Goal: Information Seeking & Learning: Check status

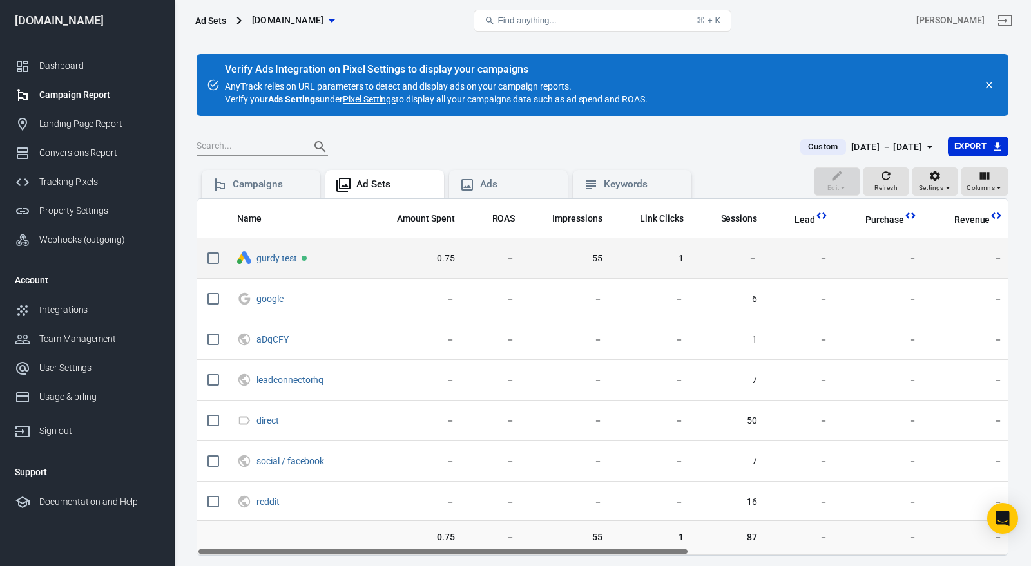
click at [636, 270] on td "1" at bounding box center [653, 258] width 81 height 41
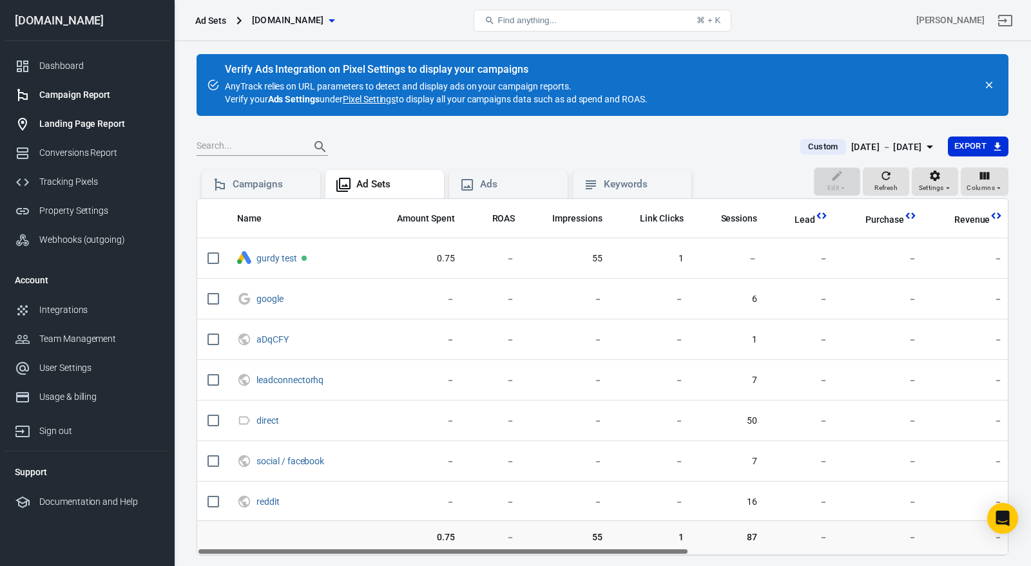
click at [98, 119] on div "Landing Page Report" at bounding box center [99, 124] width 120 height 14
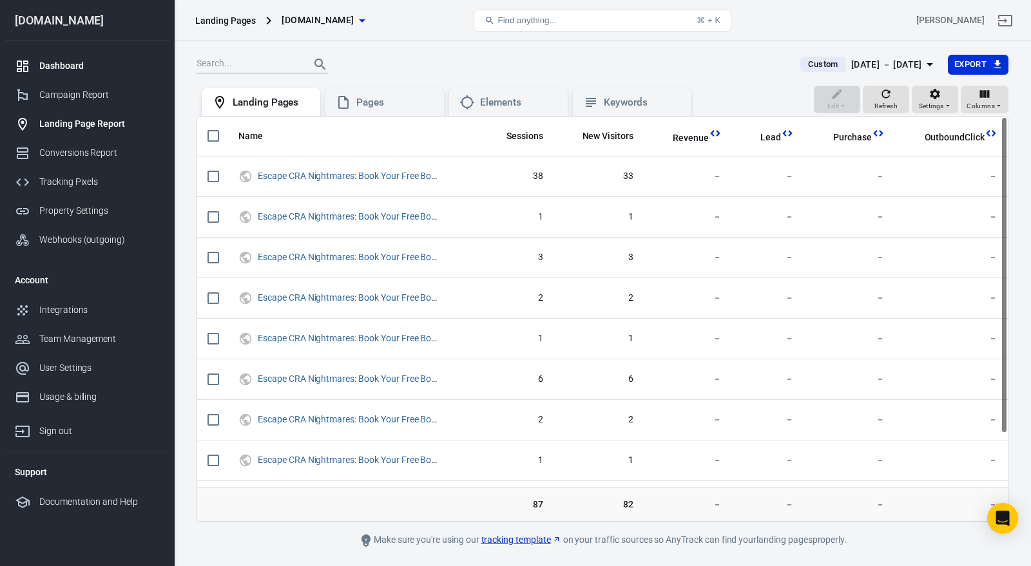
click at [88, 69] on div "Dashboard" at bounding box center [99, 66] width 120 height 14
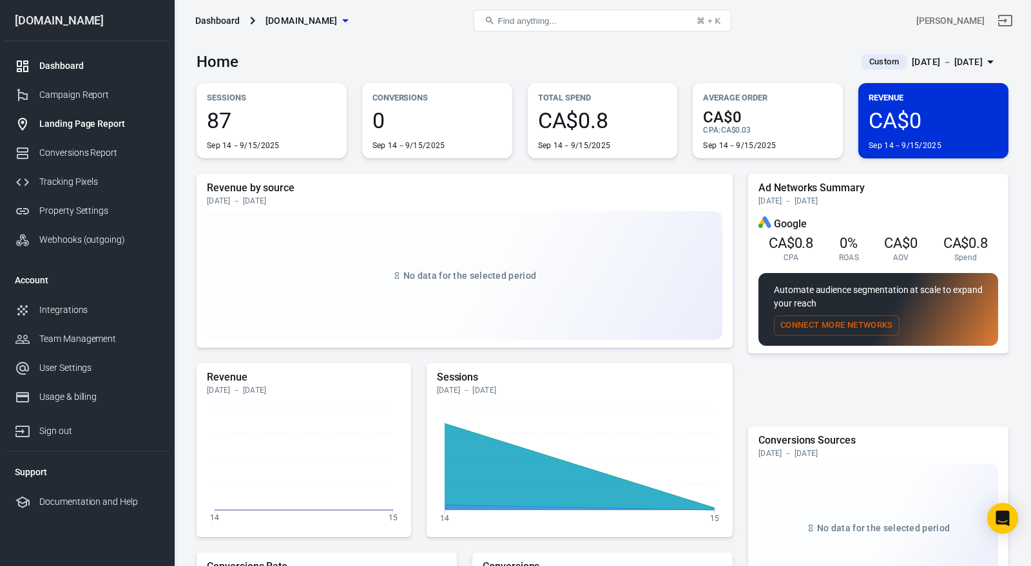
click at [111, 122] on div "Landing Page Report" at bounding box center [99, 124] width 120 height 14
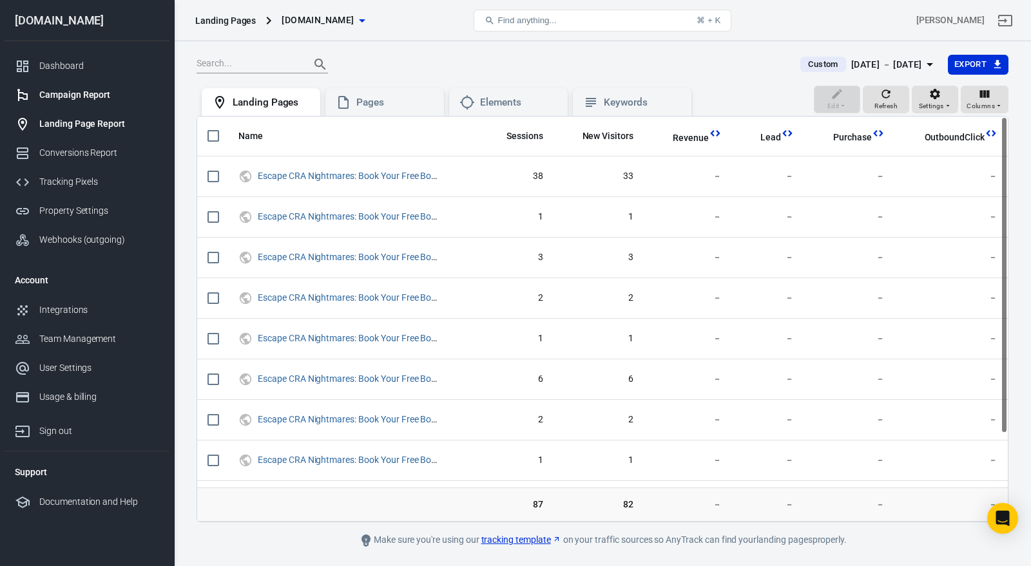
click at [112, 96] on div "Campaign Report" at bounding box center [99, 95] width 120 height 14
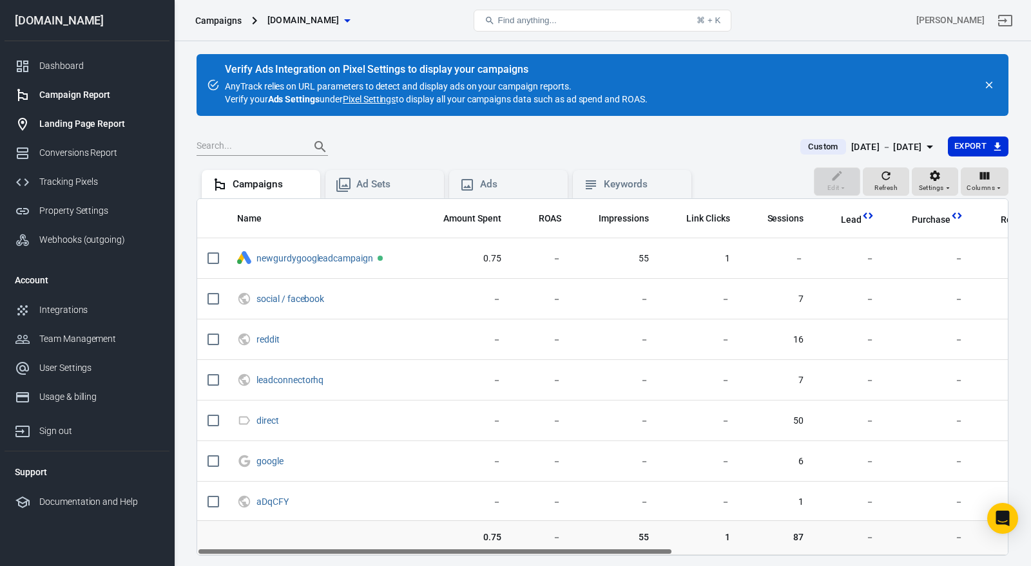
click at [96, 122] on div "Landing Page Report" at bounding box center [99, 124] width 120 height 14
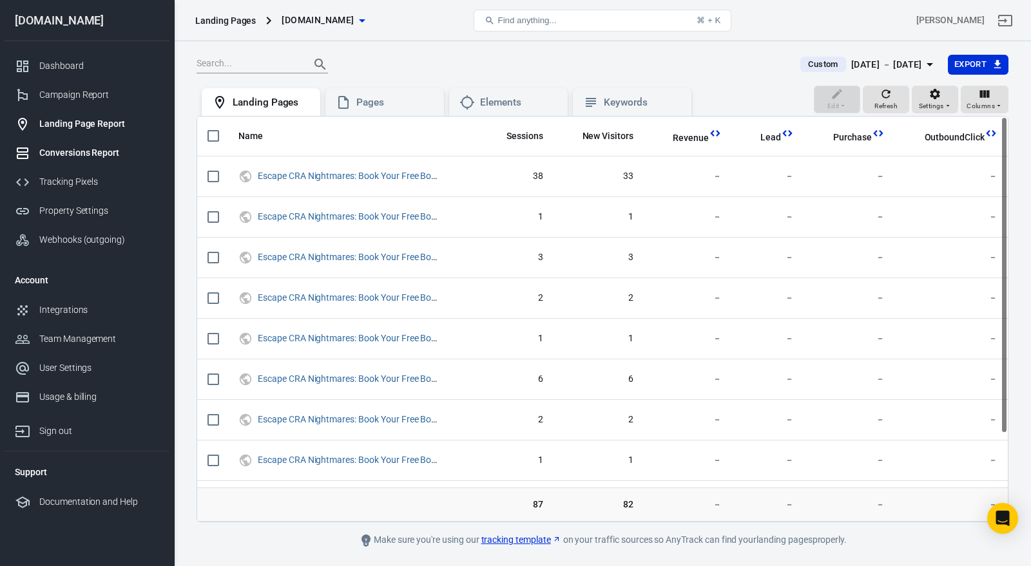
click at [100, 164] on link "Conversions Report" at bounding box center [87, 152] width 165 height 29
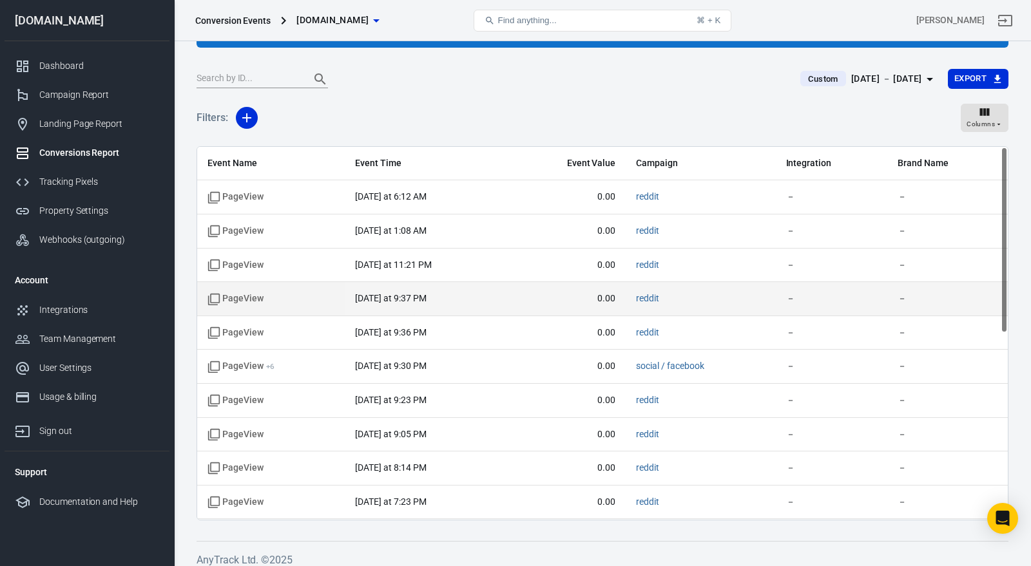
scroll to position [97, 0]
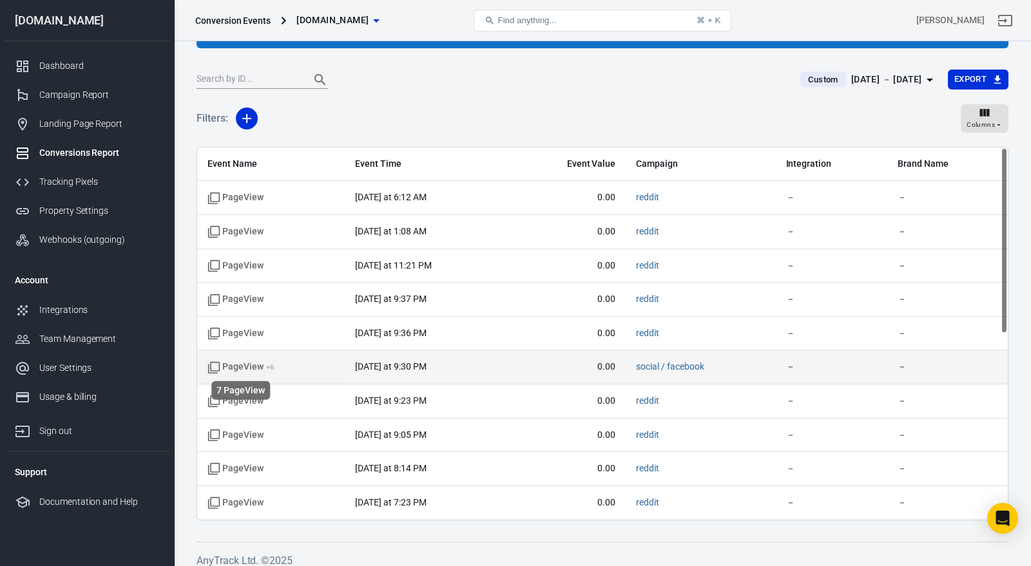
click at [254, 364] on span "PageView + 6" at bounding box center [240, 367] width 67 height 13
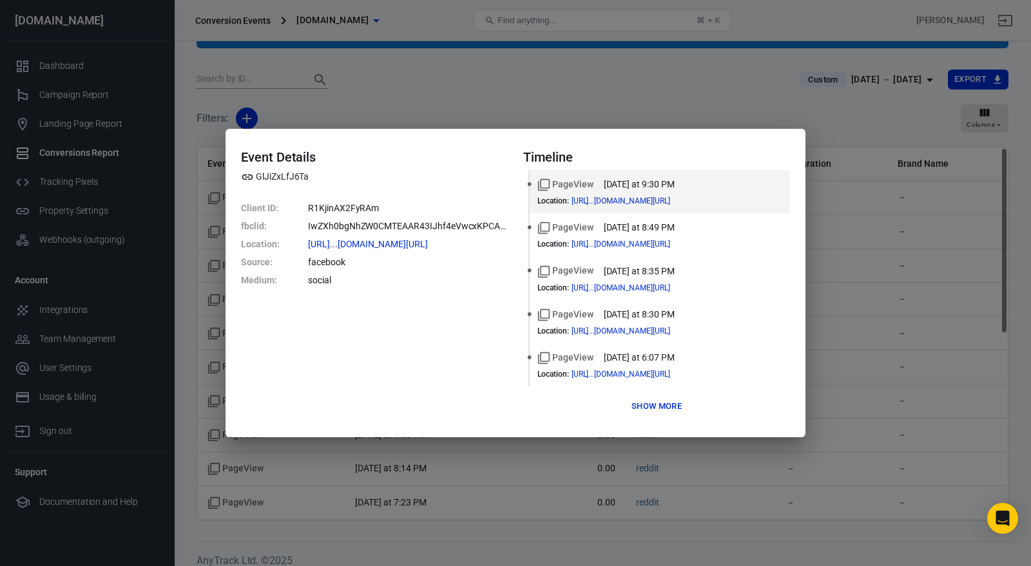
click at [650, 404] on button "Show more" at bounding box center [656, 407] width 57 height 20
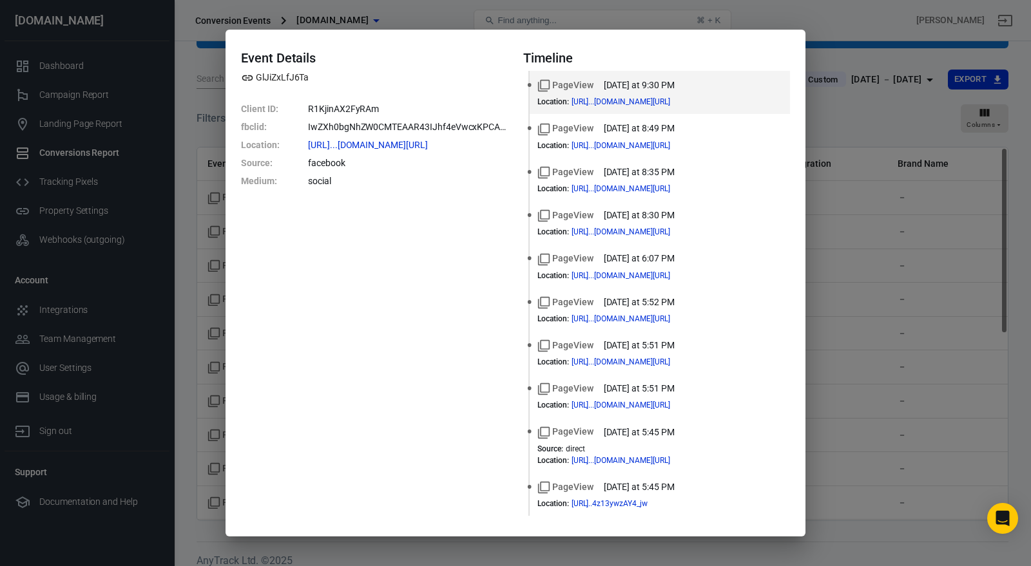
click at [157, 149] on div "Event Details GlJiZxLfJ6Ta Client ID : R1KjinAX2FyRAm fbclid : IwZXh0bgNhZW0CMT…" at bounding box center [515, 283] width 1031 height 566
